Goal: Information Seeking & Learning: Learn about a topic

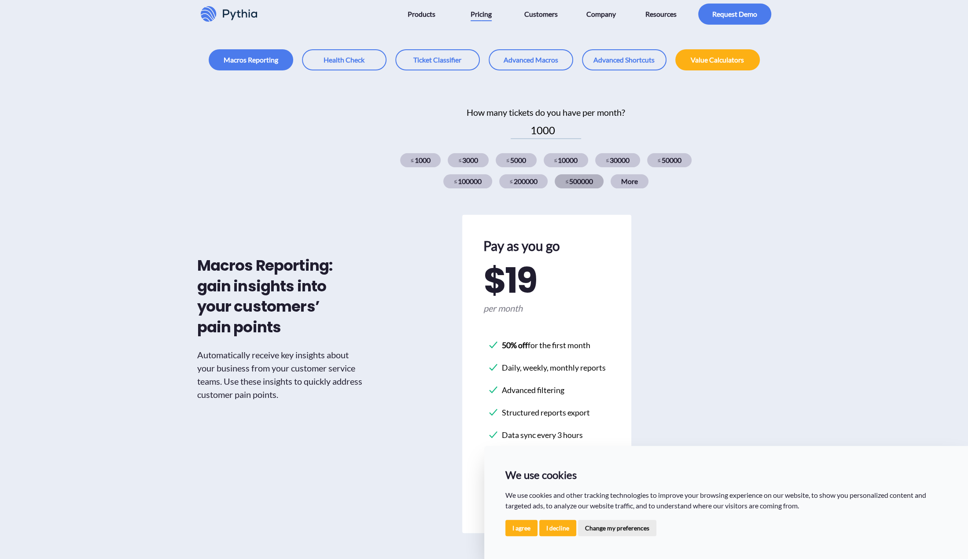
click at [582, 177] on div "≤ 500000" at bounding box center [579, 181] width 49 height 14
click at [526, 182] on div "≤ 200000" at bounding box center [523, 181] width 49 height 14
click at [474, 184] on div "≤ 100000" at bounding box center [467, 181] width 49 height 14
click at [620, 158] on div "≤ 30000" at bounding box center [617, 160] width 45 height 14
click at [675, 158] on div "≤ 50000" at bounding box center [669, 160] width 45 height 14
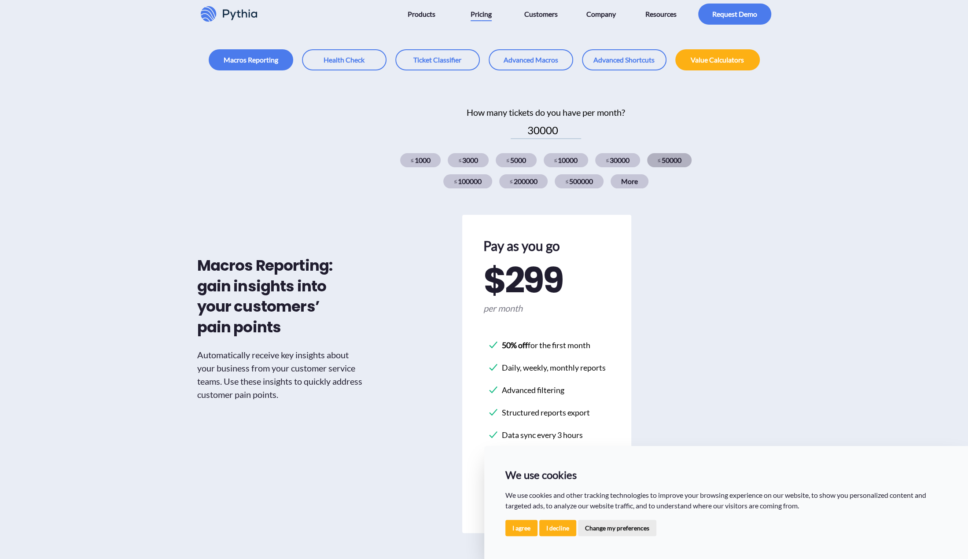
type input "50000"
click at [345, 68] on link at bounding box center [344, 59] width 85 height 21
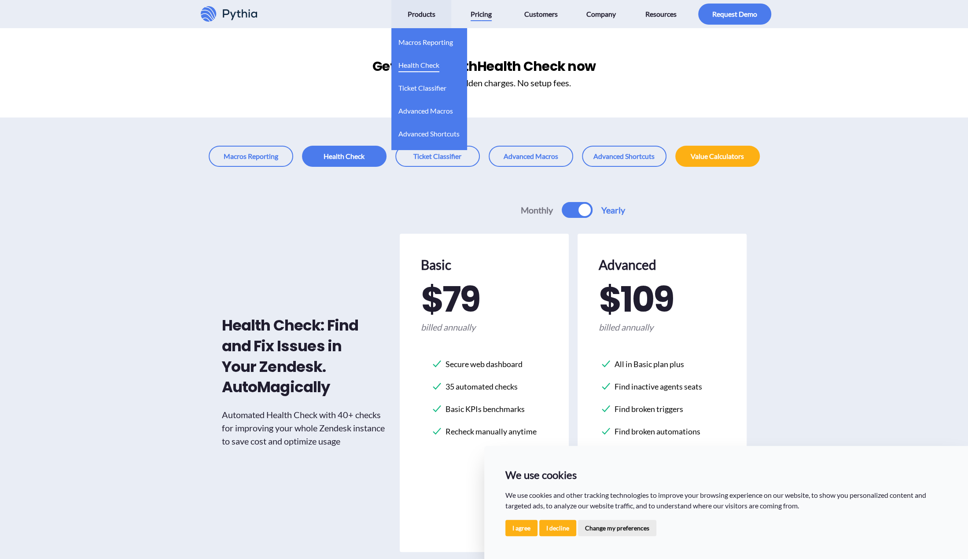
click at [423, 66] on span "Health Check" at bounding box center [418, 65] width 41 height 14
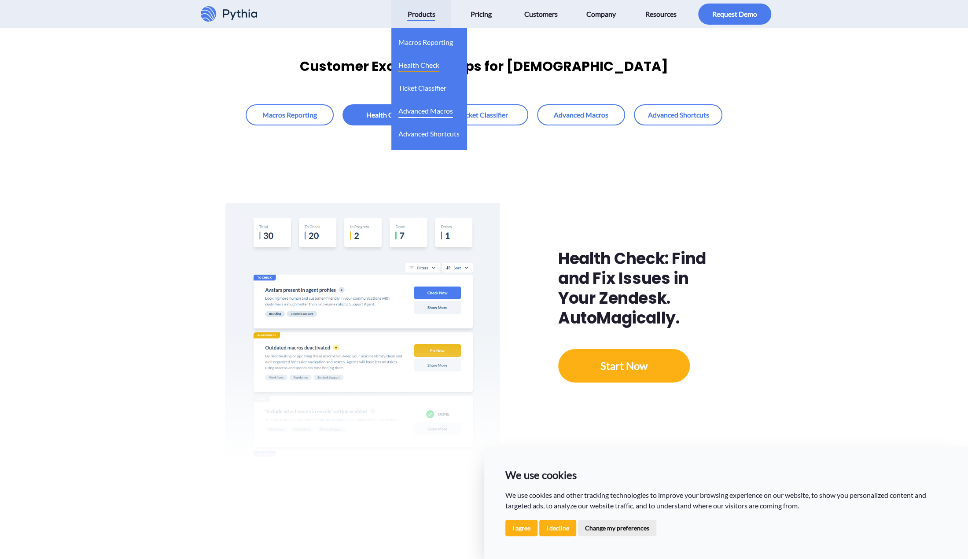
click at [432, 110] on span "Advanced Macros" at bounding box center [425, 111] width 55 height 14
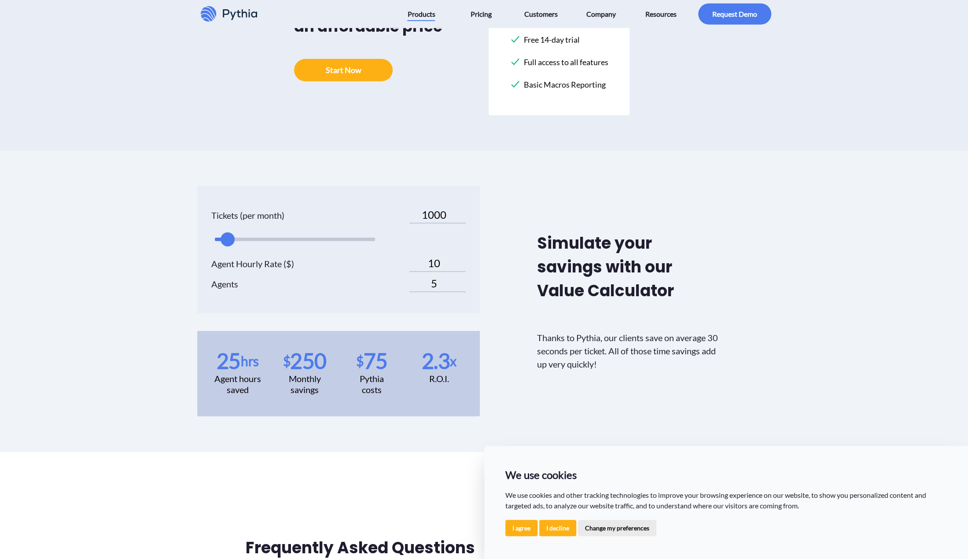
scroll to position [2289, 0]
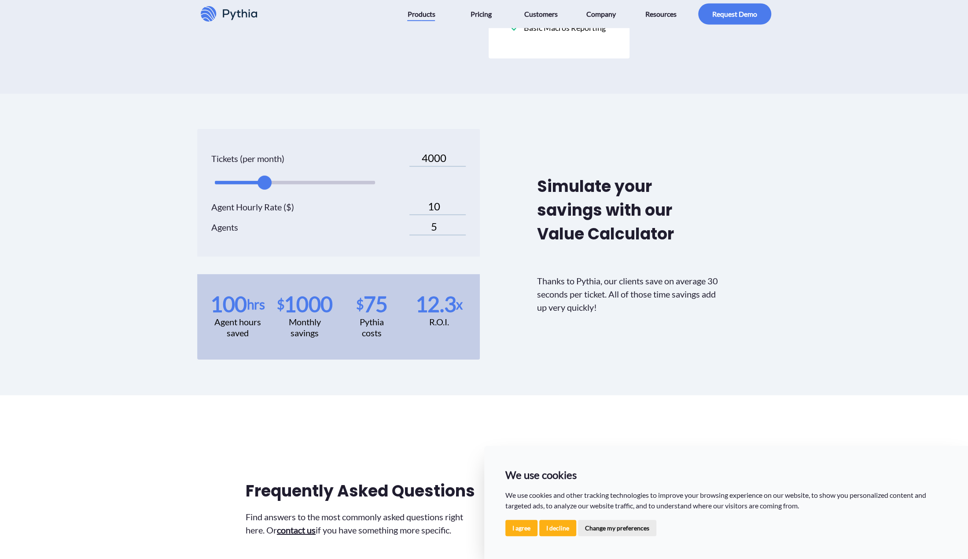
type input "3000"
drag, startPoint x: 227, startPoint y: 196, endPoint x: 252, endPoint y: 204, distance: 25.8
click at [252, 204] on div "Tickets (per month) 3000 Agent Hourly Rate ($) 10 Agents 5" at bounding box center [338, 193] width 283 height 128
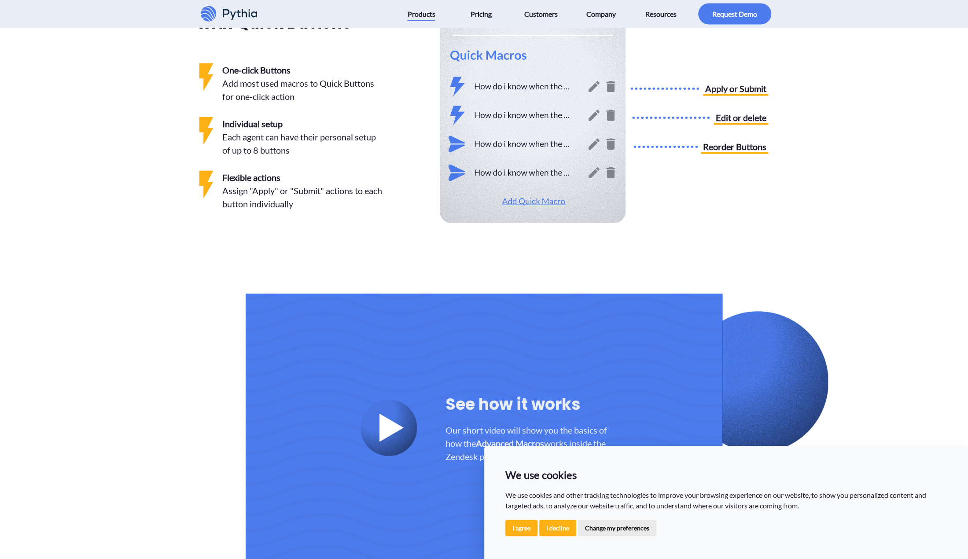
scroll to position [1584, 0]
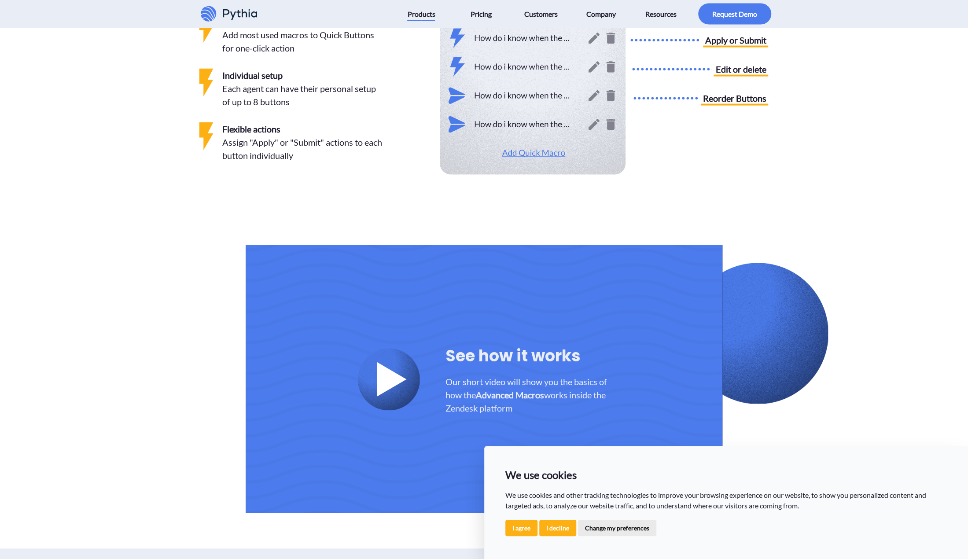
click at [391, 362] on icon at bounding box center [392, 379] width 34 height 34
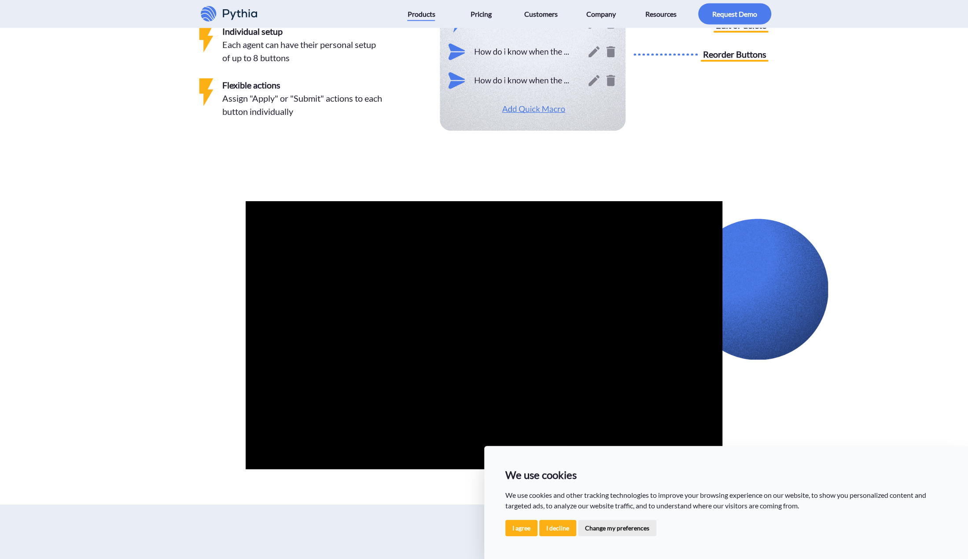
scroll to position [1672, 0]
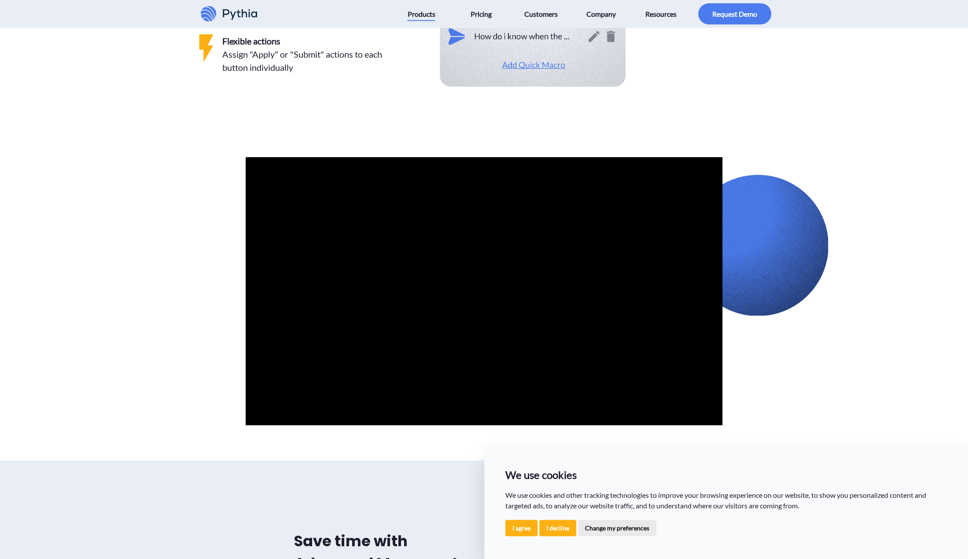
click at [180, 256] on div at bounding box center [484, 291] width 968 height 268
click at [868, 290] on div at bounding box center [484, 291] width 968 height 268
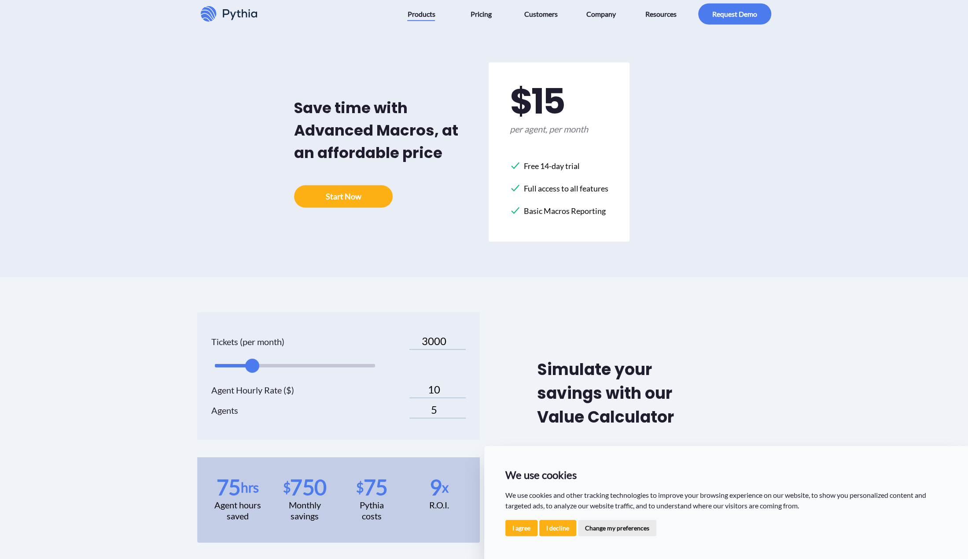
scroll to position [2201, 0]
